Goal: Task Accomplishment & Management: Complete application form

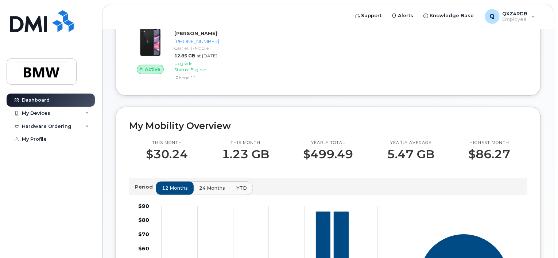
scroll to position [109, 0]
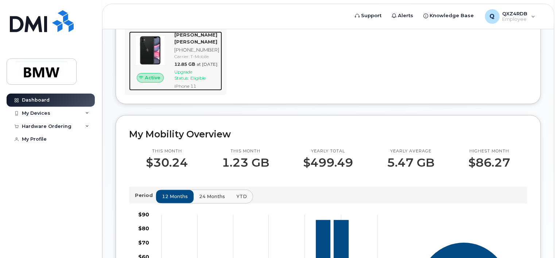
click at [194, 81] on div "Upgrade Status: Eligible" at bounding box center [196, 75] width 45 height 12
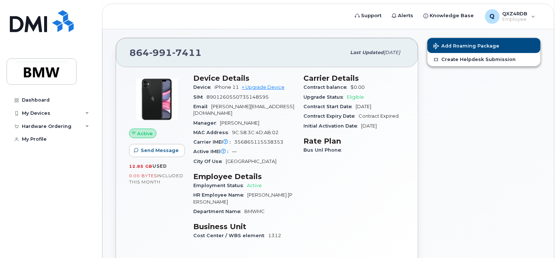
scroll to position [73, 0]
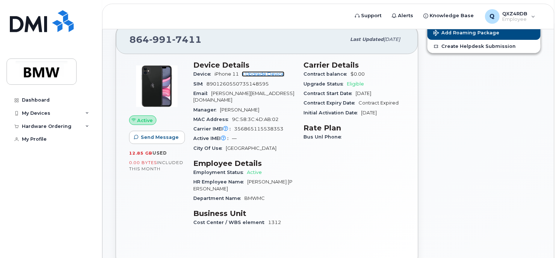
click at [268, 71] on link "+ Upgrade Device" at bounding box center [263, 73] width 43 height 5
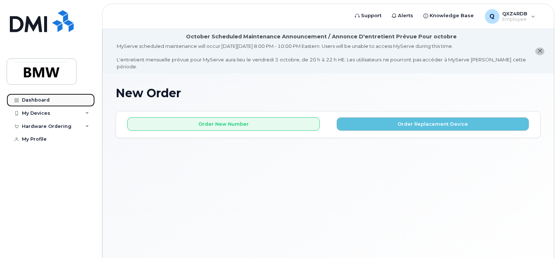
click at [34, 100] on div "Dashboard" at bounding box center [36, 100] width 28 height 6
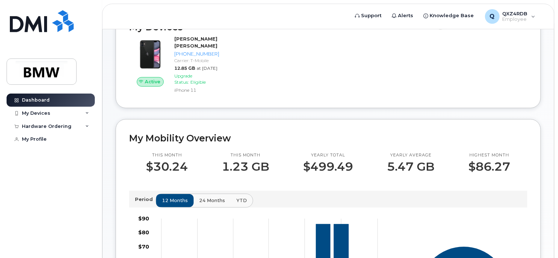
scroll to position [87, 0]
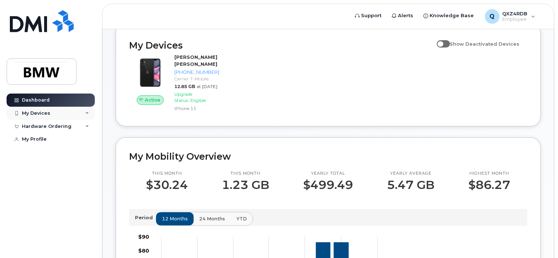
click at [88, 111] on icon at bounding box center [87, 113] width 4 height 4
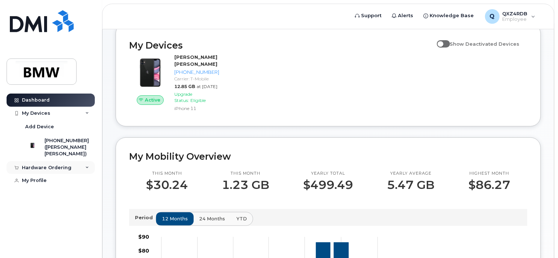
click at [87, 169] on icon at bounding box center [87, 168] width 4 height 4
click at [44, 167] on div "Hardware Ordering" at bounding box center [47, 168] width 50 height 6
click at [90, 167] on div "Hardware Ordering" at bounding box center [51, 167] width 88 height 13
click at [35, 195] on div "New Order" at bounding box center [39, 195] width 28 height 7
